Goal: Task Accomplishment & Management: Manage account settings

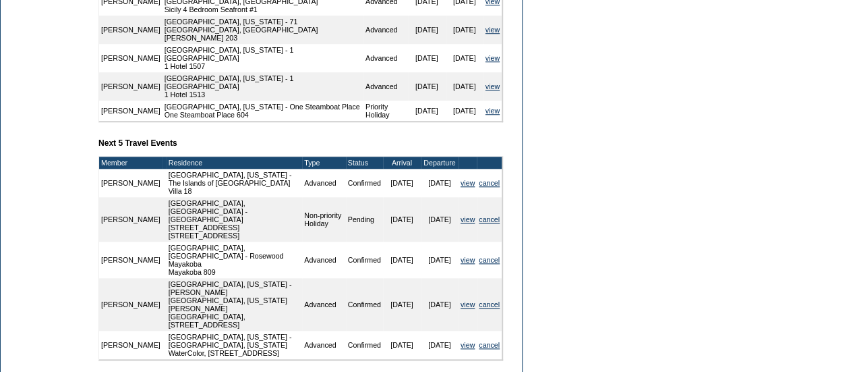
scroll to position [583, 0]
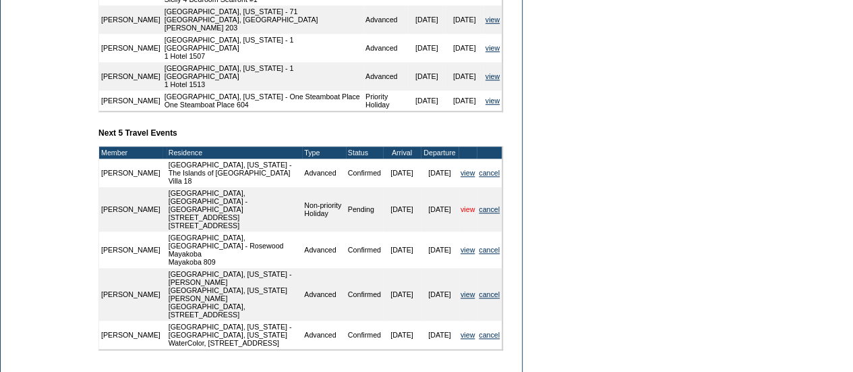
click at [462, 210] on link "view" at bounding box center [468, 209] width 14 height 8
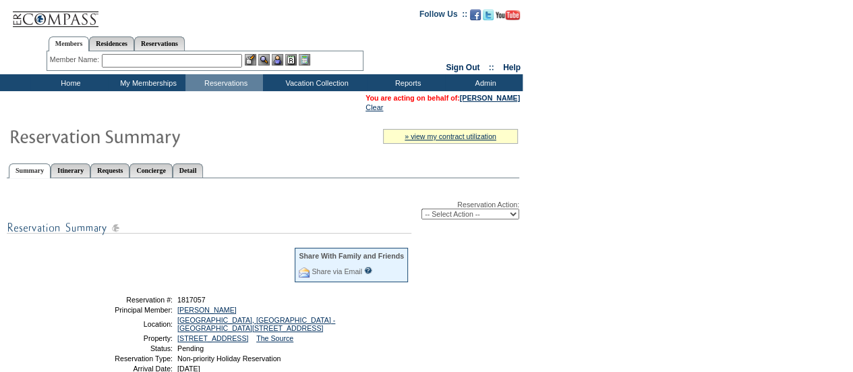
click at [455, 217] on select "-- Select Action -- Modify Reservation Dates Modify Reservation Cost Modify Occ…" at bounding box center [471, 213] width 98 height 11
select select "ConfirmRes"
click at [422, 210] on select "-- Select Action -- Modify Reservation Dates Modify Reservation Cost Modify Occ…" at bounding box center [471, 213] width 98 height 11
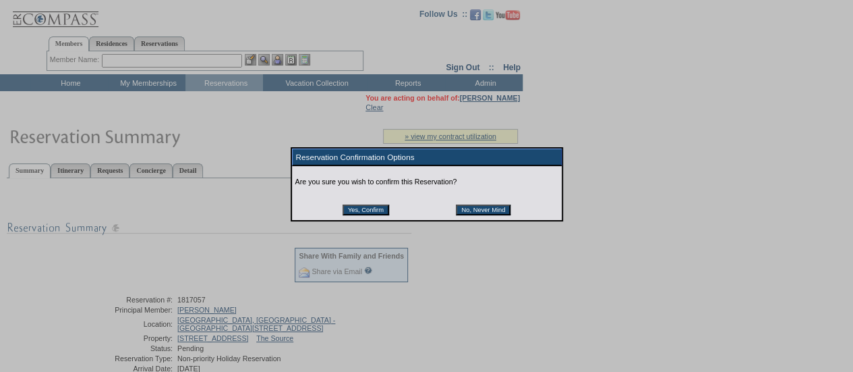
click at [368, 212] on input "Yes, Confirm" at bounding box center [366, 209] width 47 height 11
